Goal: Task Accomplishment & Management: Manage account settings

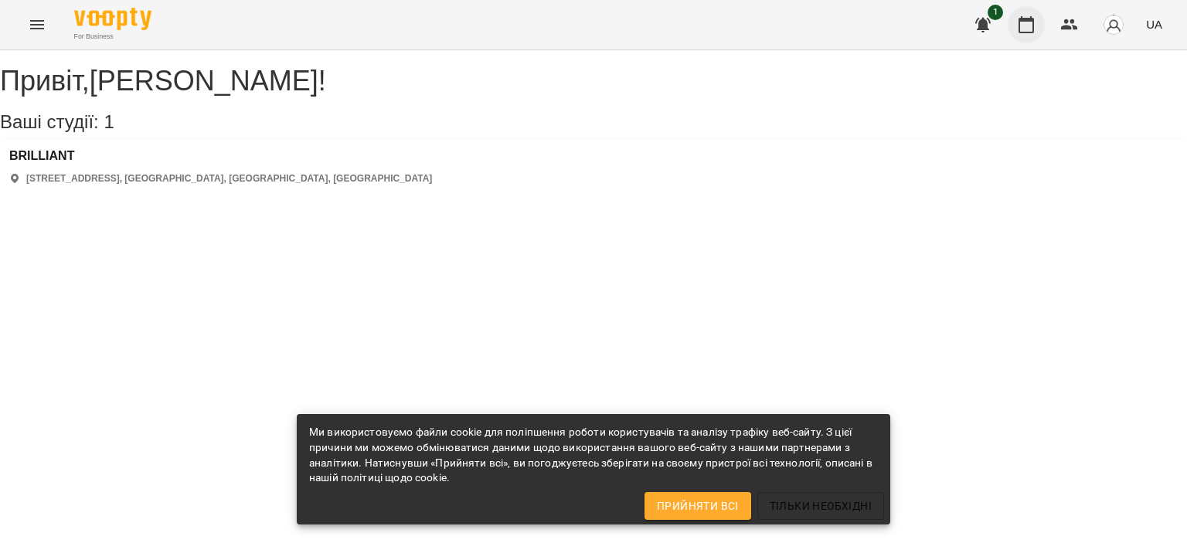
click at [1026, 15] on button "button" at bounding box center [1026, 24] width 37 height 37
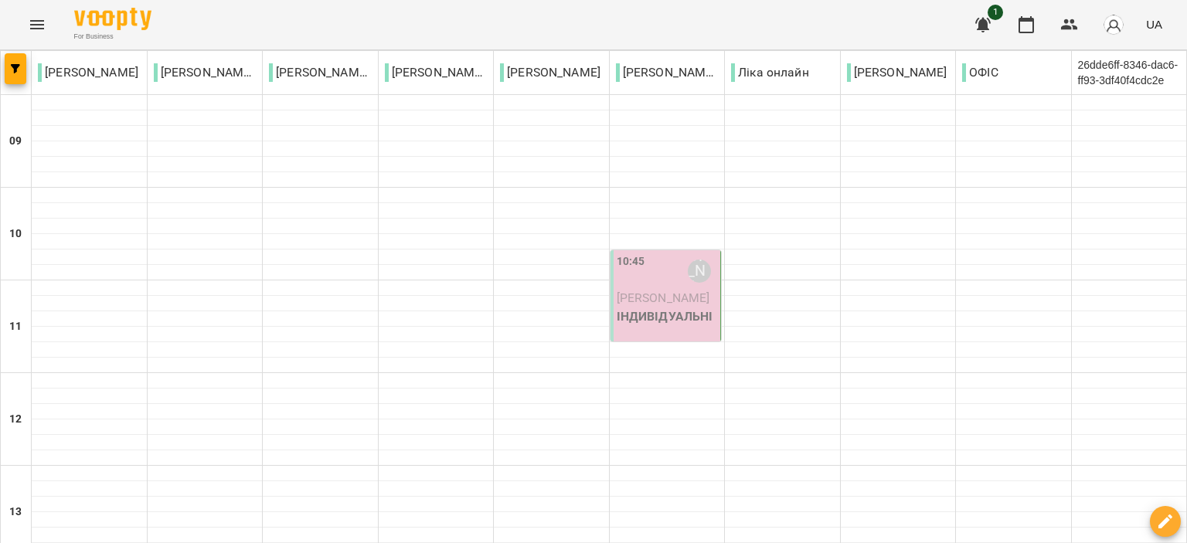
click at [656, 305] on span "[PERSON_NAME]" at bounding box center [664, 298] width 94 height 15
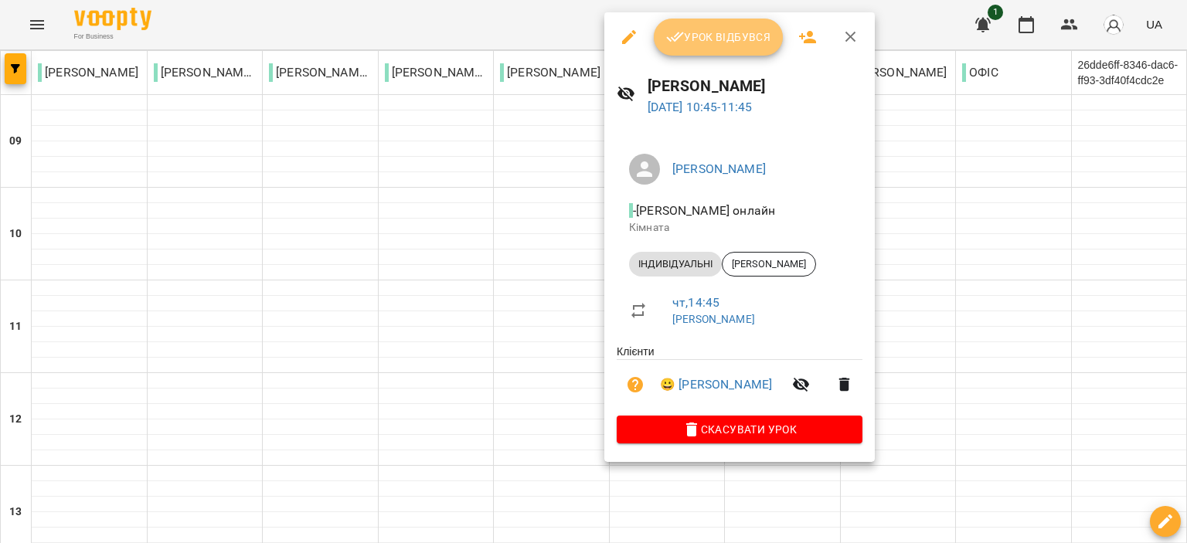
click at [722, 38] on span "Урок відбувся" at bounding box center [718, 37] width 105 height 19
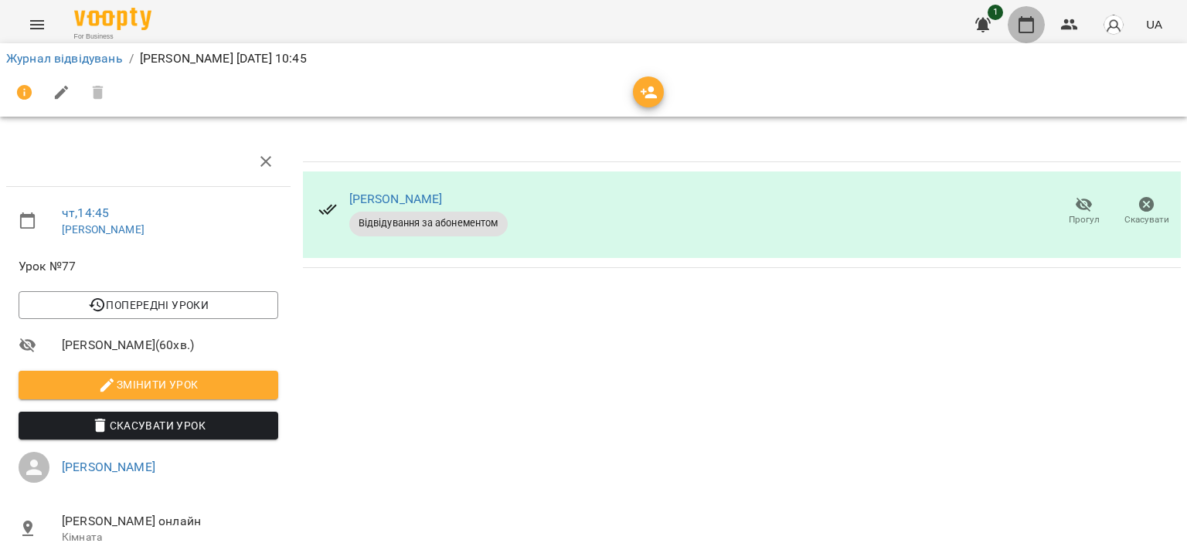
click at [1025, 26] on icon "button" at bounding box center [1026, 24] width 19 height 19
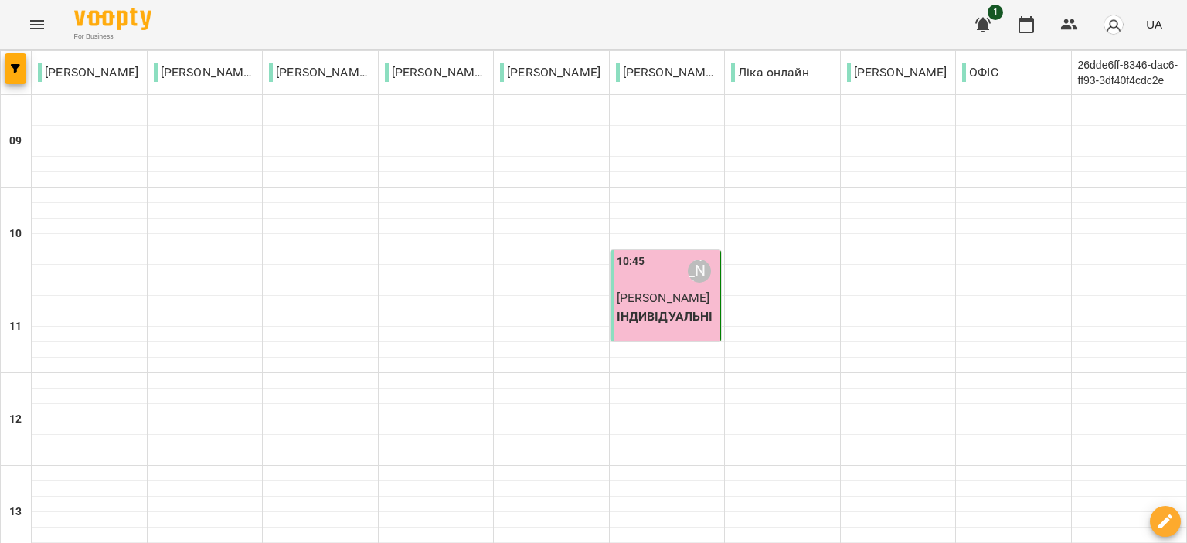
scroll to position [696, 0]
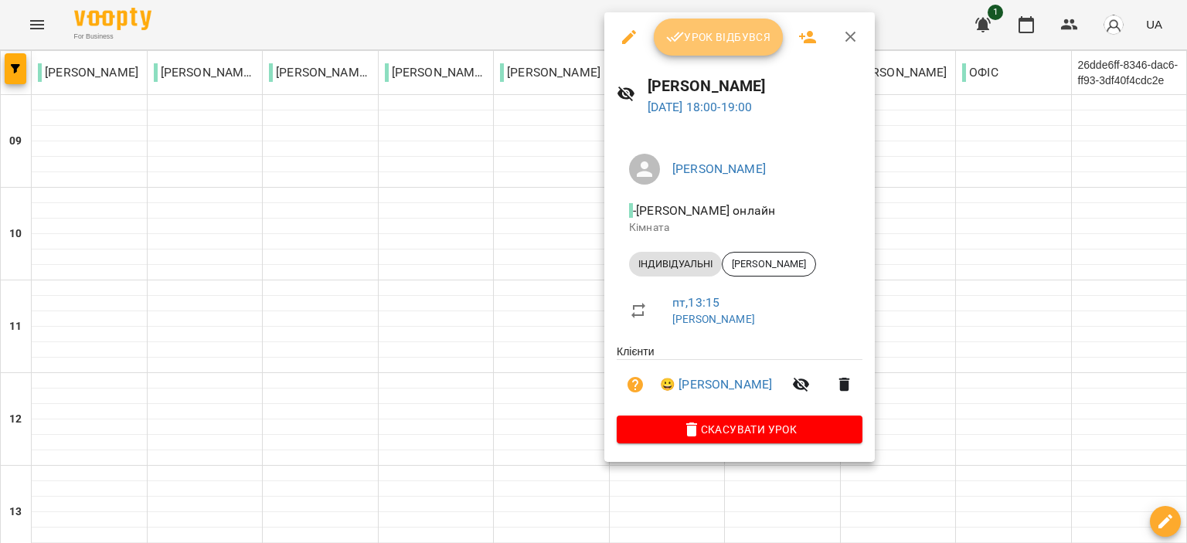
click at [714, 26] on button "Урок відбувся" at bounding box center [719, 37] width 130 height 37
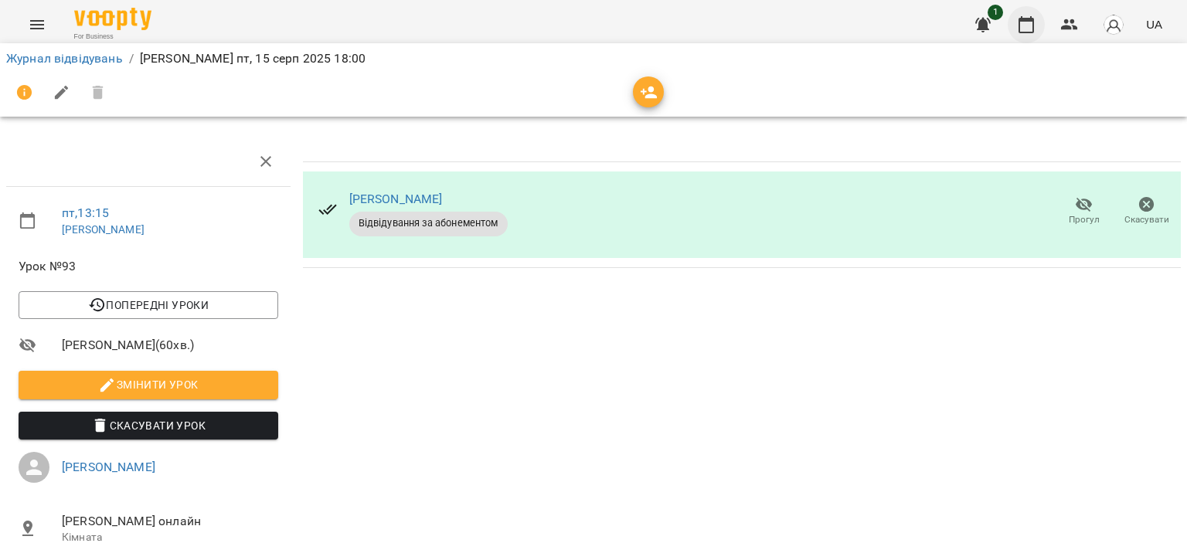
click at [1025, 24] on icon "button" at bounding box center [1026, 24] width 19 height 19
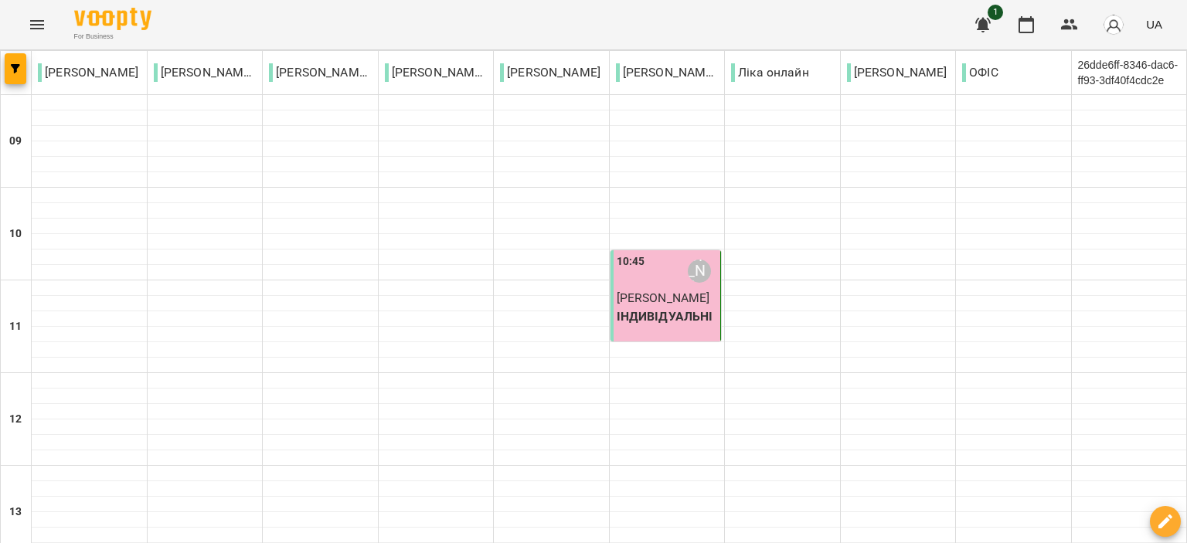
scroll to position [788, 0]
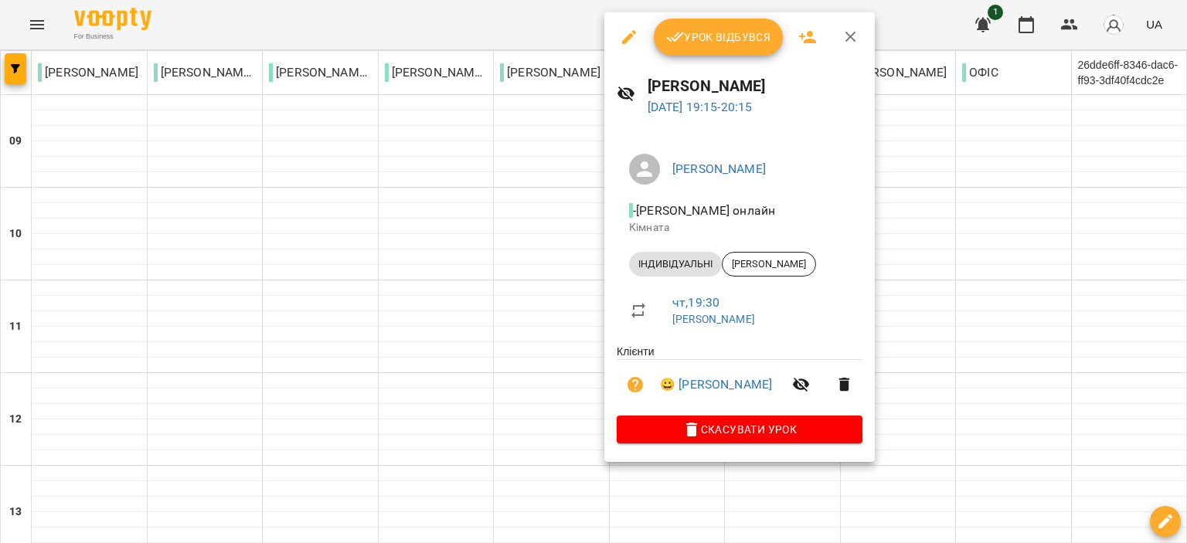
click at [733, 35] on span "Урок відбувся" at bounding box center [718, 37] width 105 height 19
